Goal: Information Seeking & Learning: Learn about a topic

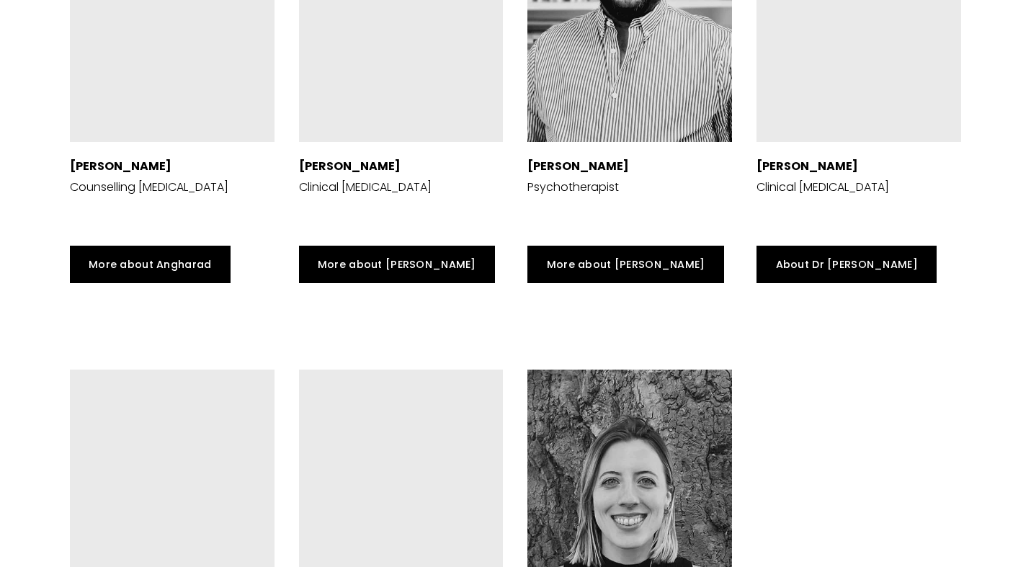
scroll to position [3431, 0]
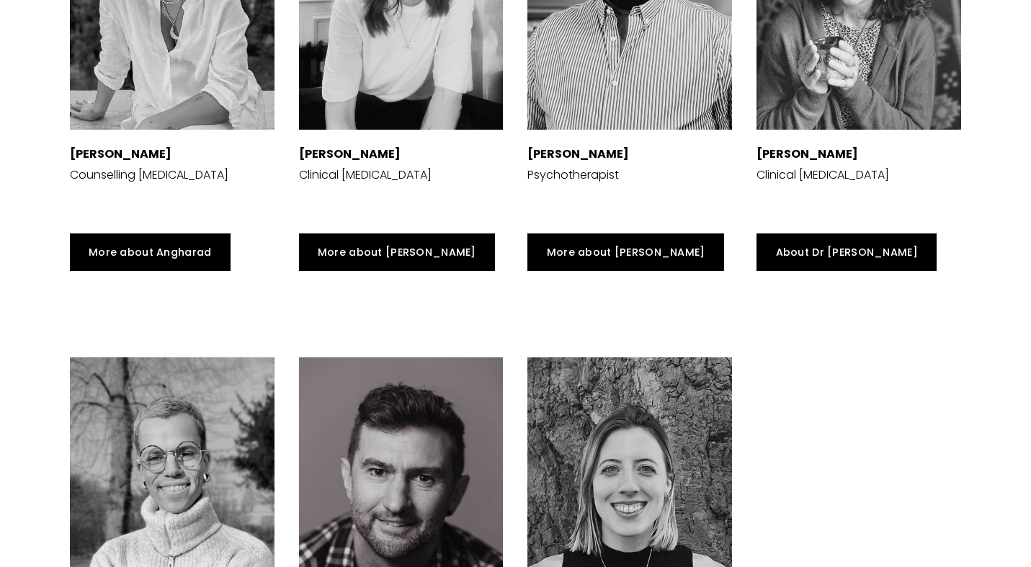
click at [171, 444] on div at bounding box center [172, 493] width 205 height 273
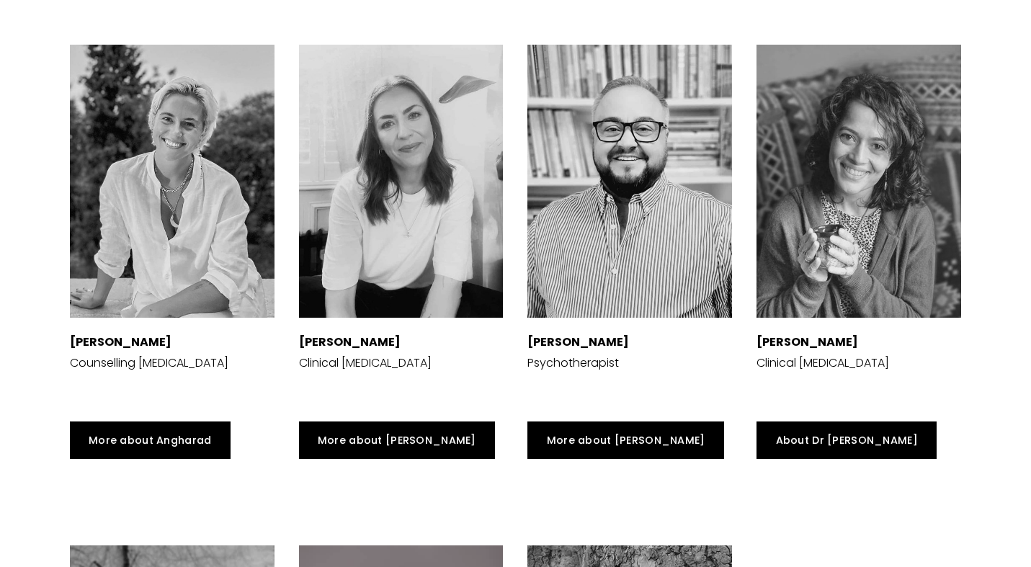
scroll to position [3226, 0]
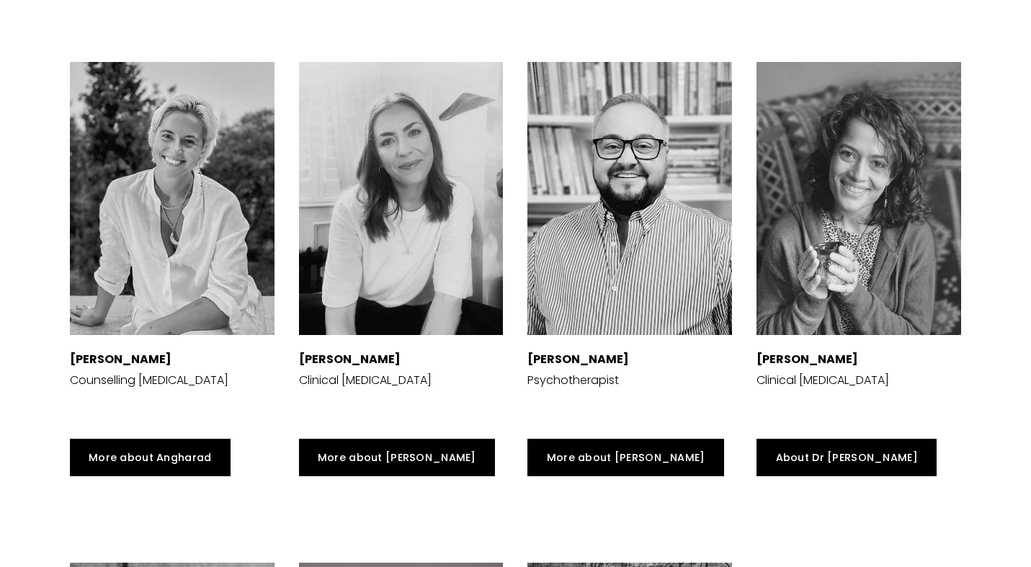
click at [388, 220] on div at bounding box center [401, 198] width 205 height 273
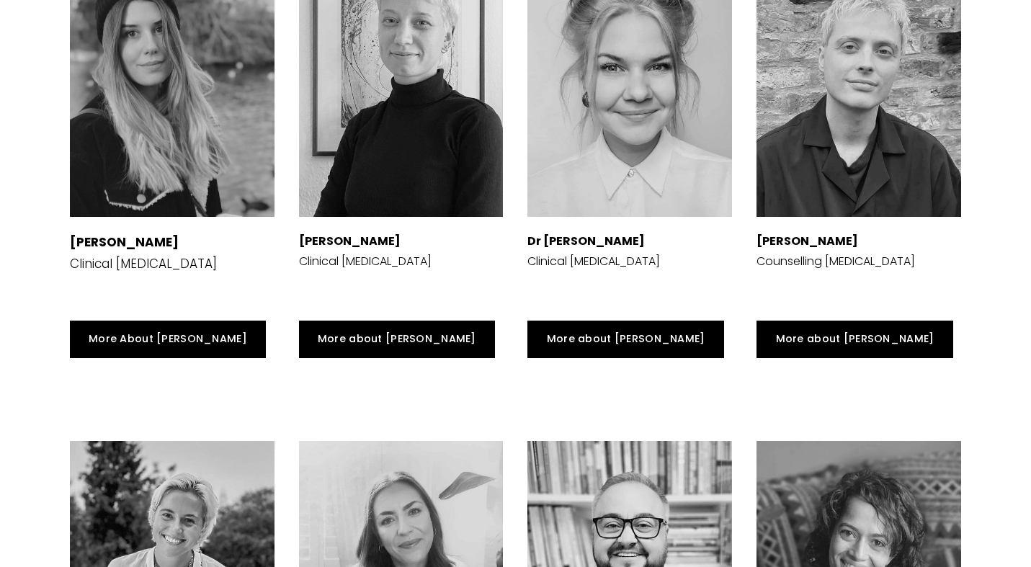
scroll to position [2861, 0]
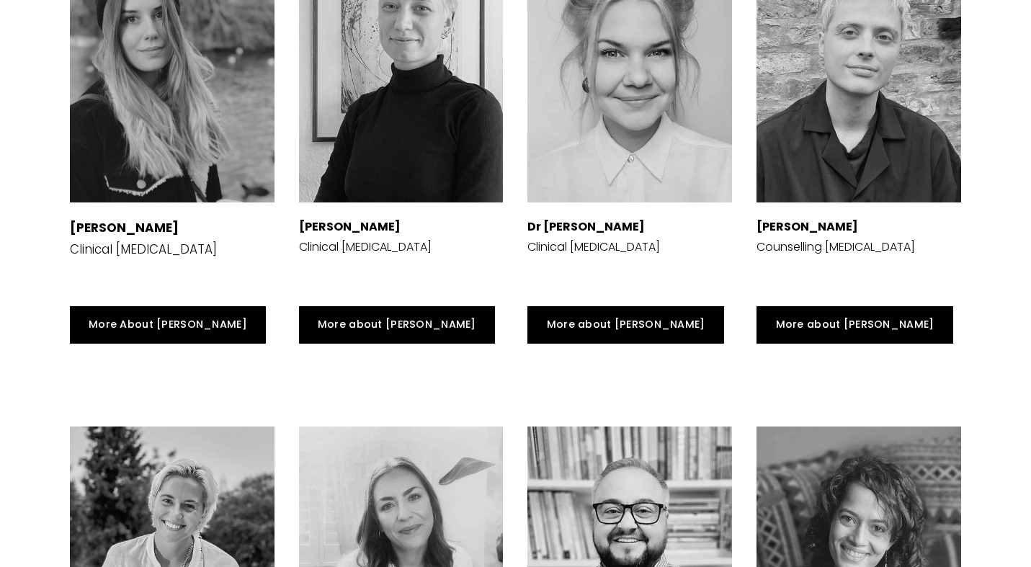
click at [835, 506] on div at bounding box center [858, 562] width 205 height 273
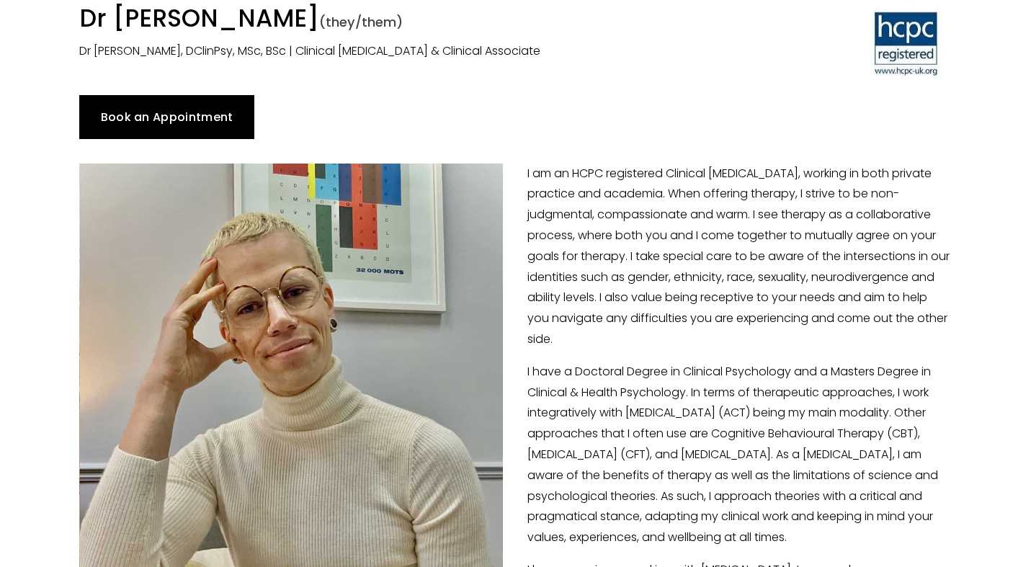
scroll to position [132, 0]
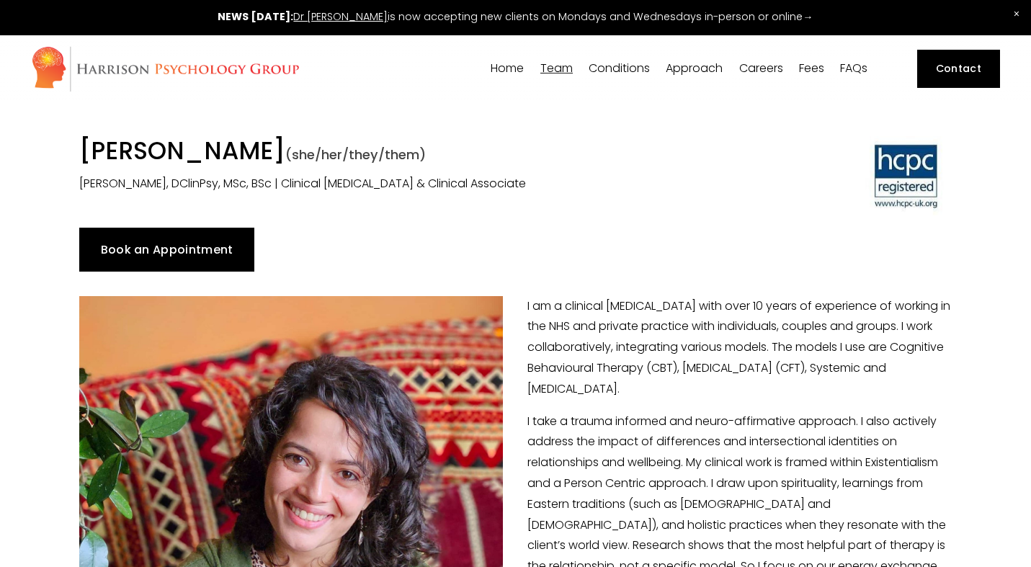
click at [815, 68] on link "Fees" at bounding box center [811, 69] width 25 height 14
click at [552, 68] on span "Team" at bounding box center [556, 69] width 32 height 12
click at [0, 0] on span "[PERSON_NAME]" at bounding box center [0, 0] width 0 height 0
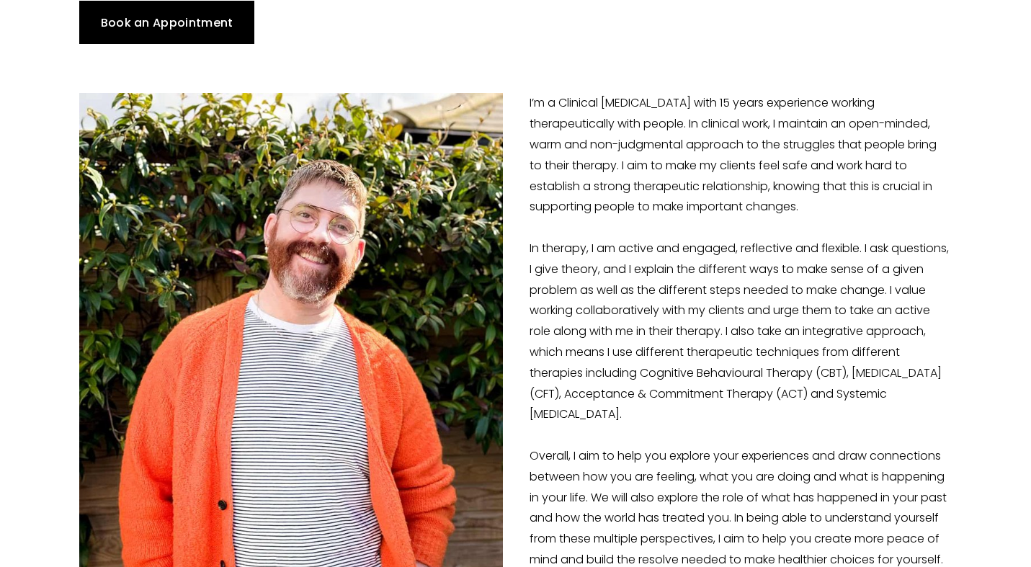
scroll to position [232, 0]
